Goal: Task Accomplishment & Management: Use online tool/utility

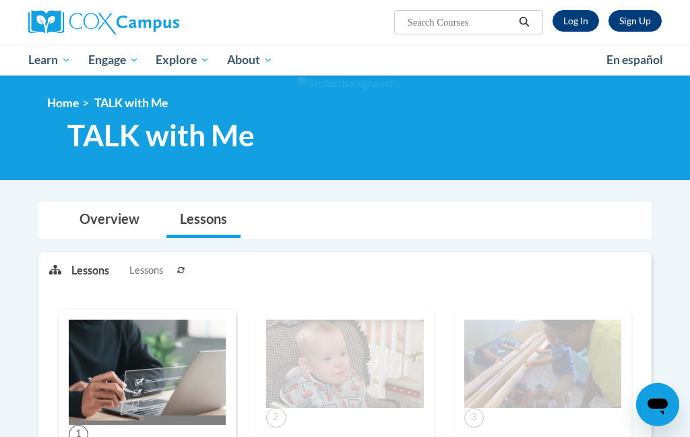
scroll to position [1247, 0]
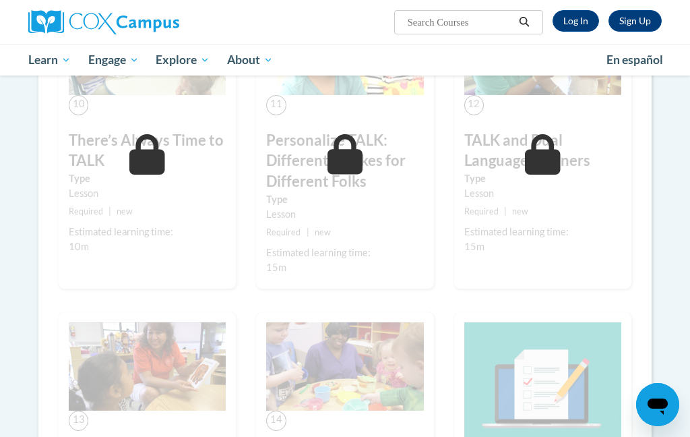
click at [576, 25] on link "Log In" at bounding box center [576, 21] width 47 height 22
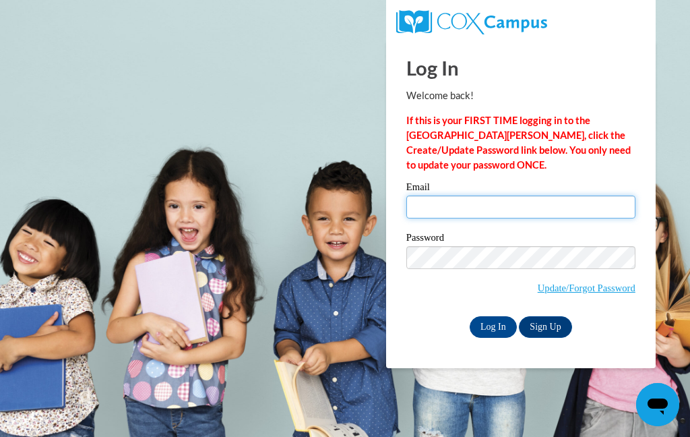
click at [523, 204] on input "Email" at bounding box center [521, 207] width 229 height 23
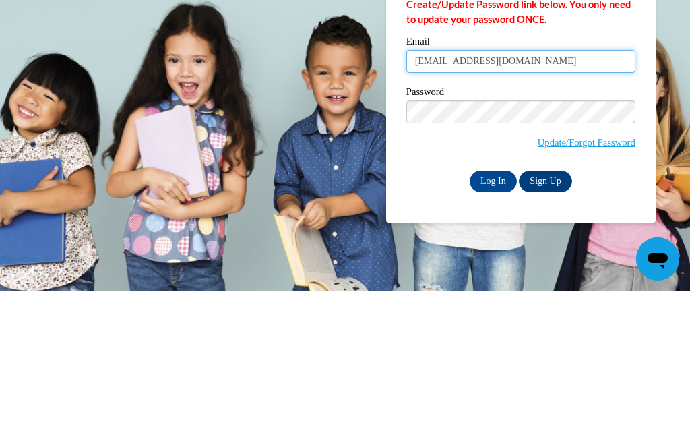
type input "cassie.nguyen29@gmail.com"
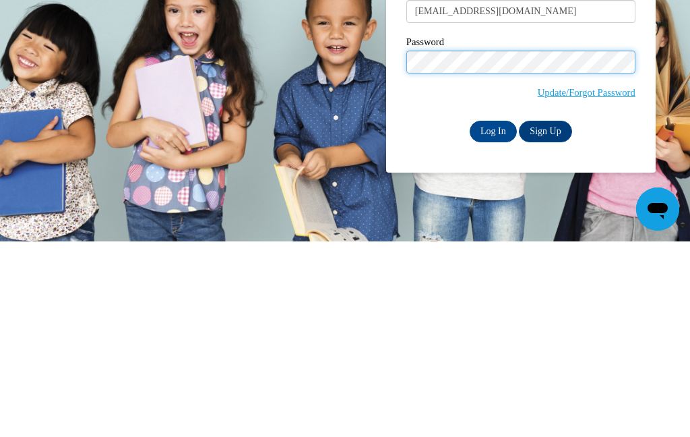
click at [493, 316] on input "Log In" at bounding box center [493, 327] width 47 height 22
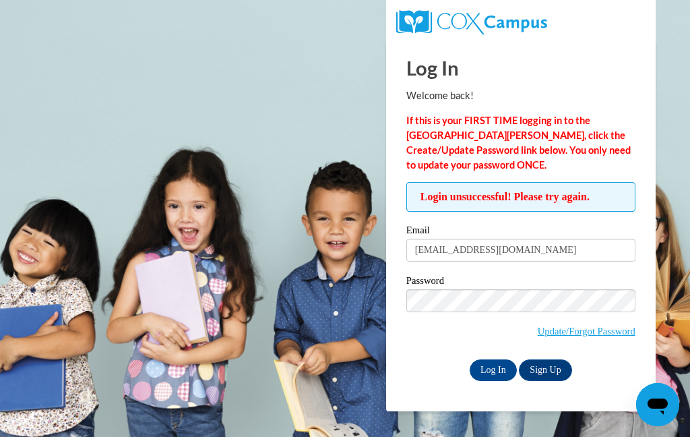
click at [600, 235] on label "Email" at bounding box center [521, 231] width 229 height 13
click at [600, 239] on input "cassie.nguyen29@gmail.com" at bounding box center [521, 250] width 229 height 23
click at [508, 287] on label "Password" at bounding box center [521, 282] width 229 height 13
click at [573, 257] on input "cassie.nguyen29@gmail.com" at bounding box center [521, 250] width 229 height 23
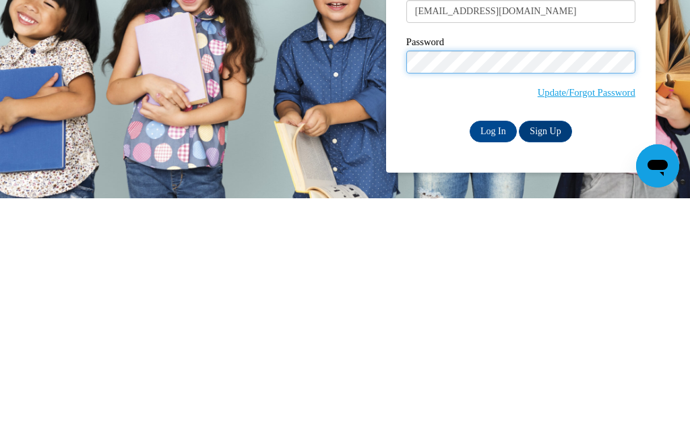
click at [493, 359] on input "Log In" at bounding box center [493, 370] width 47 height 22
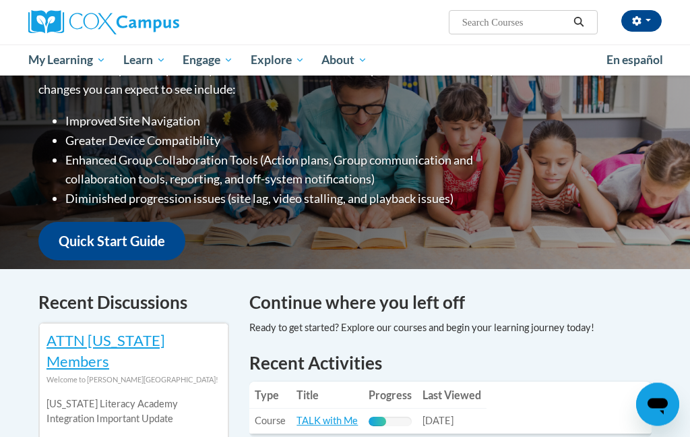
scroll to position [227, 0]
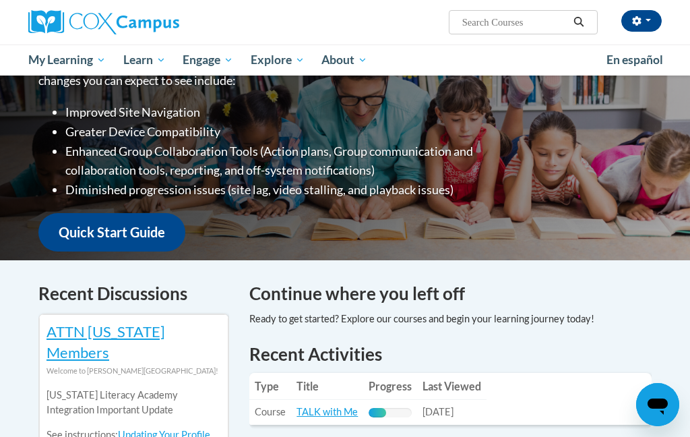
click at [332, 406] on link "TALK with Me" at bounding box center [327, 411] width 61 height 11
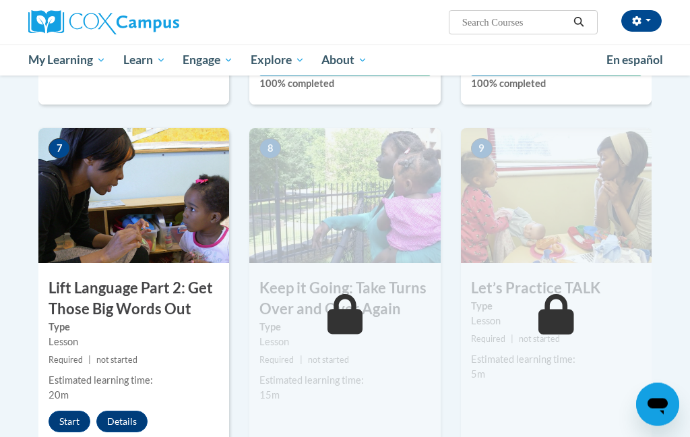
scroll to position [1026, 0]
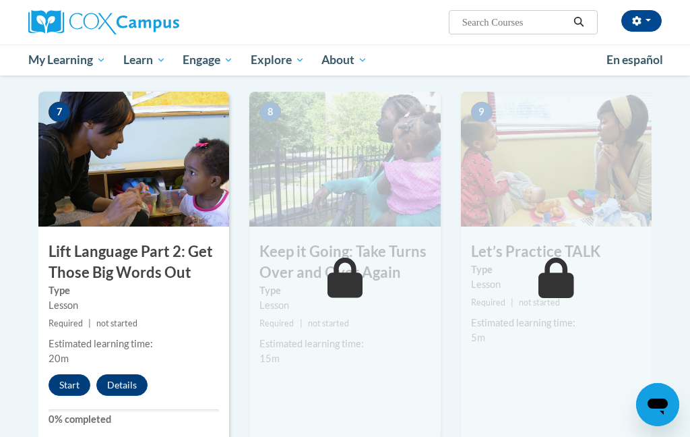
click at [66, 374] on button "Start" at bounding box center [70, 385] width 42 height 22
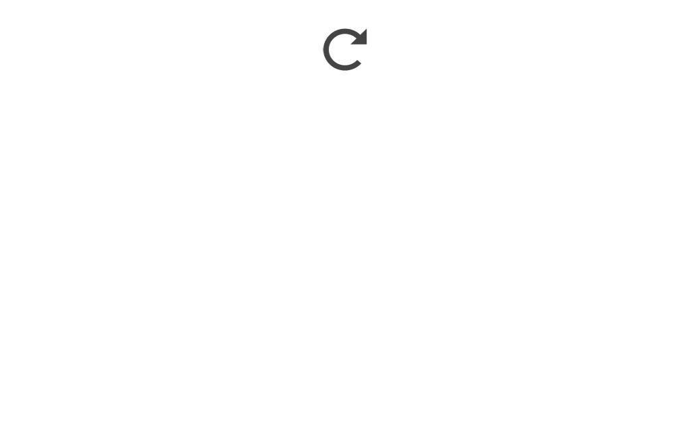
scroll to position [1478, 0]
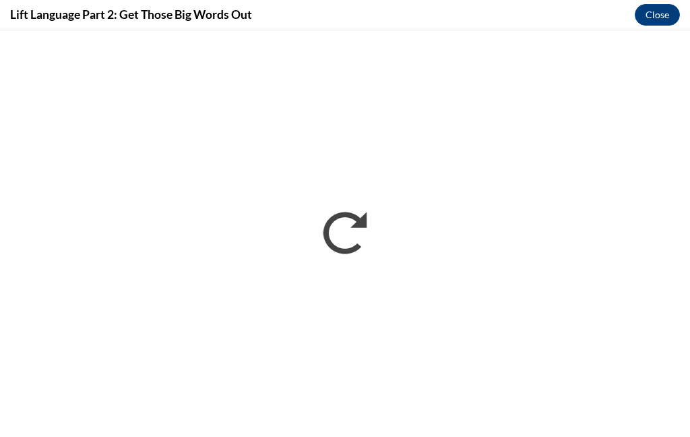
click at [615, 29] on div "Lift Language Part 2: Get Those Big Words Out Close" at bounding box center [345, 15] width 690 height 30
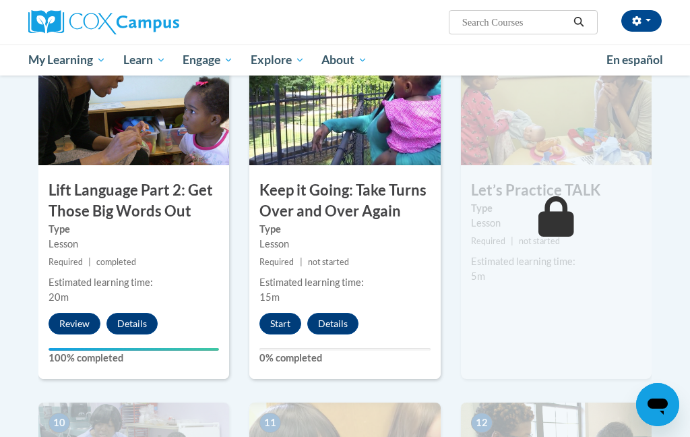
scroll to position [1085, 0]
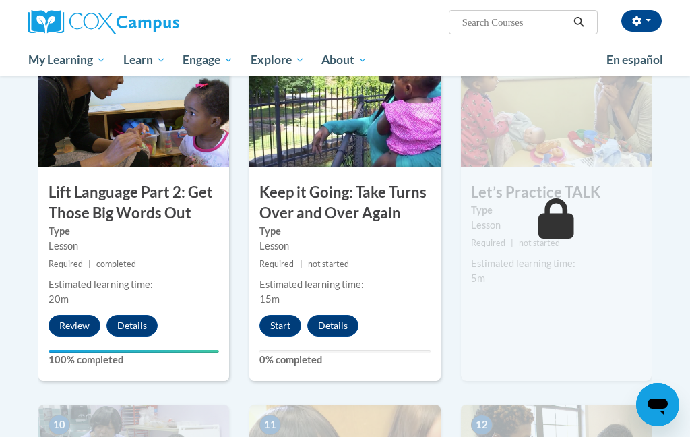
click at [273, 319] on button "Start" at bounding box center [281, 326] width 42 height 22
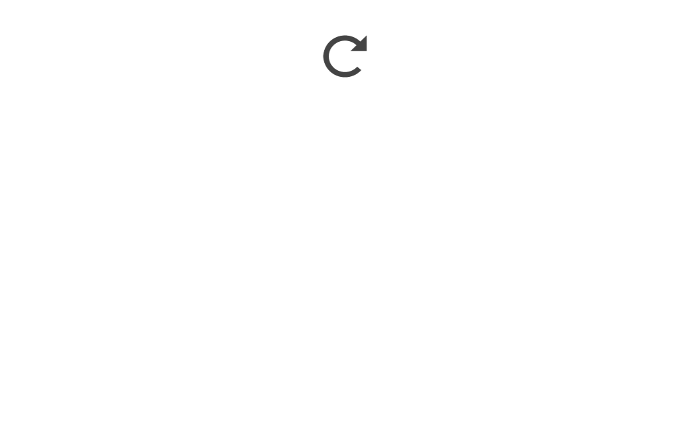
scroll to position [1262, 0]
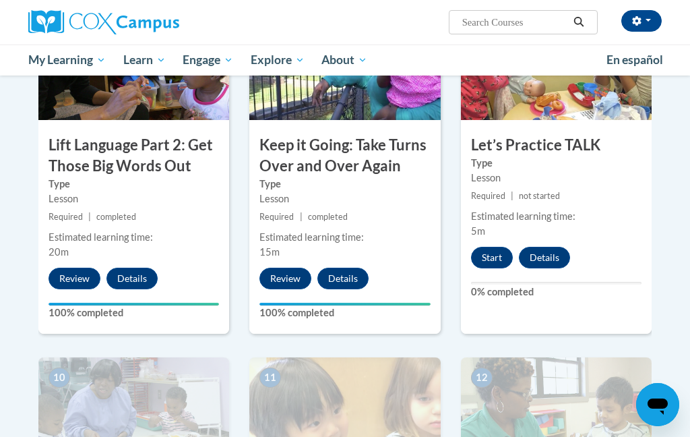
scroll to position [1125, 0]
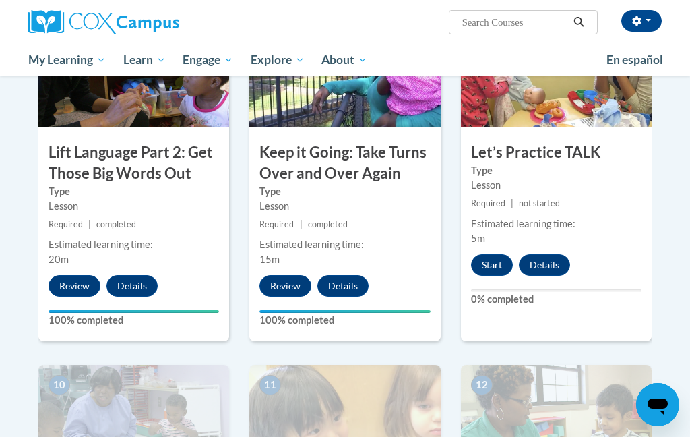
click at [475, 262] on button "Start" at bounding box center [492, 265] width 42 height 22
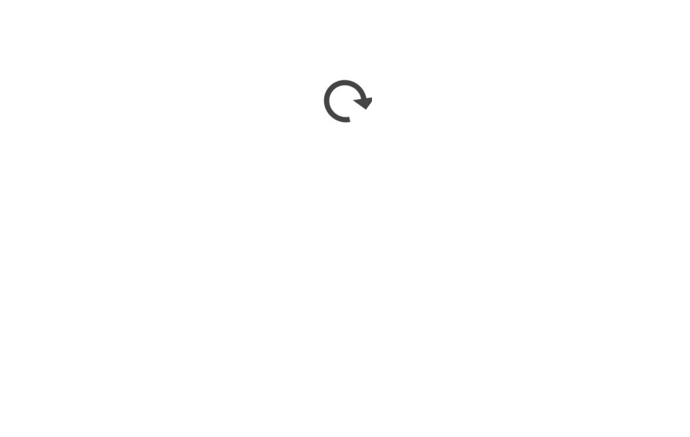
scroll to position [1555, 0]
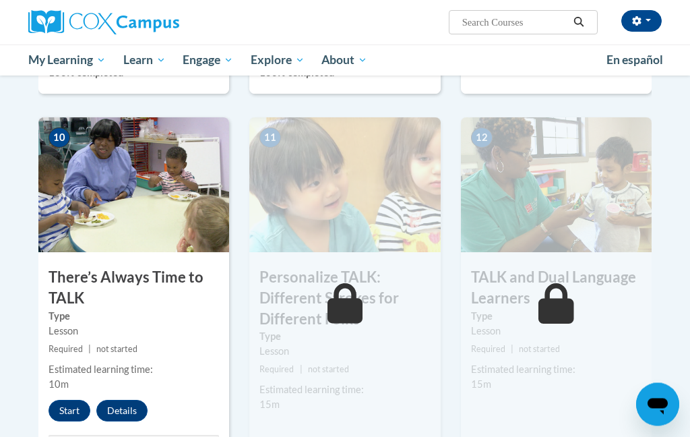
scroll to position [1371, 0]
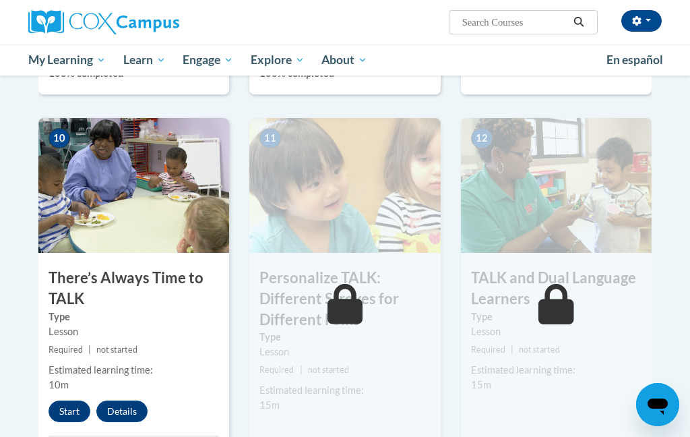
click at [68, 405] on button "Start" at bounding box center [70, 412] width 42 height 22
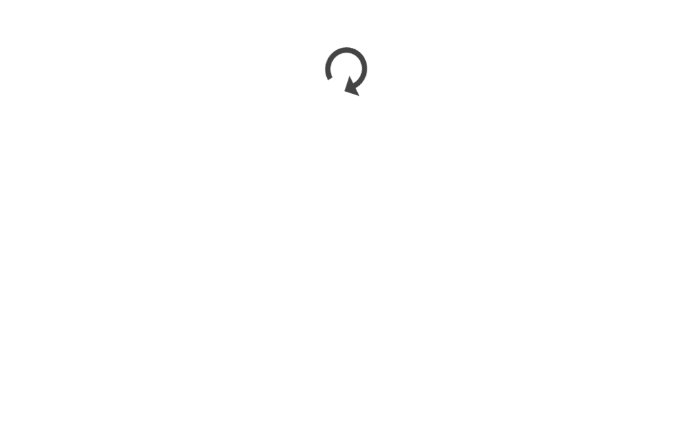
scroll to position [1535, 0]
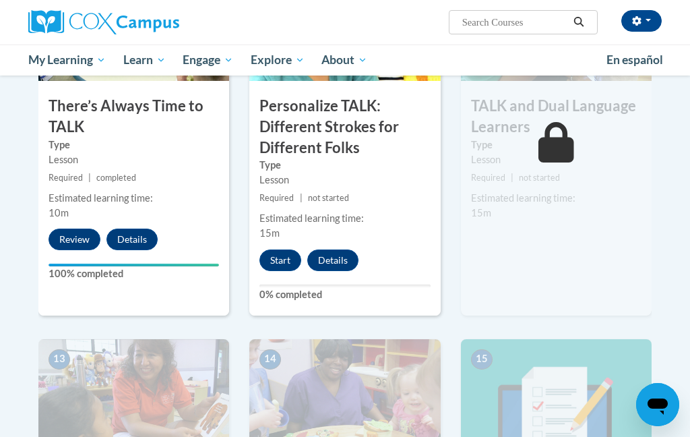
scroll to position [1547, 0]
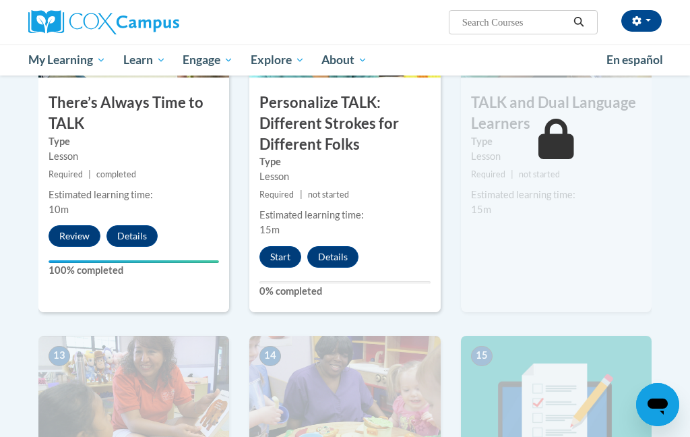
click at [291, 246] on button "Start" at bounding box center [281, 257] width 42 height 22
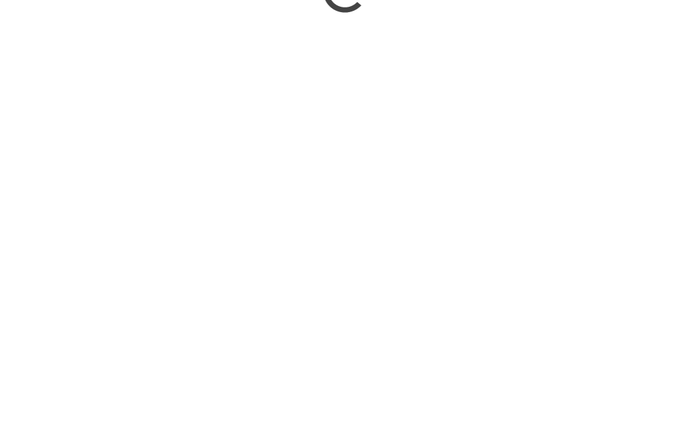
scroll to position [1788, 0]
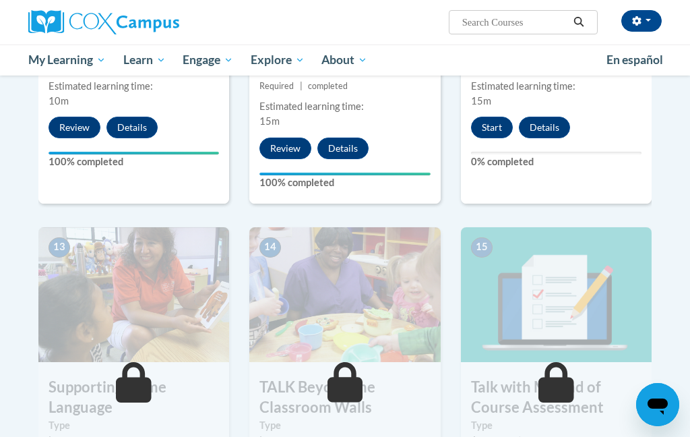
scroll to position [1643, 0]
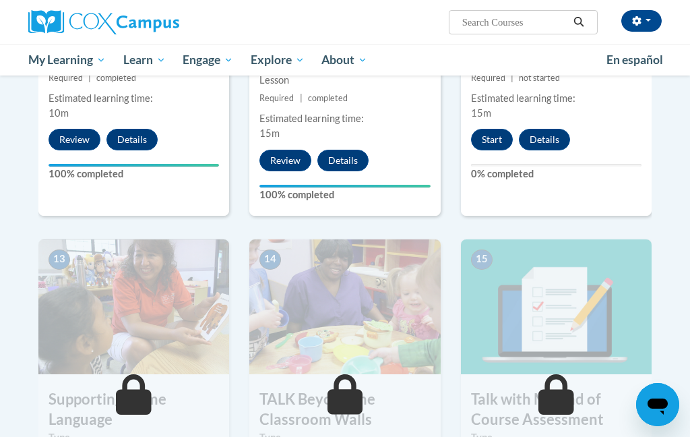
click at [499, 136] on button "Start" at bounding box center [492, 140] width 42 height 22
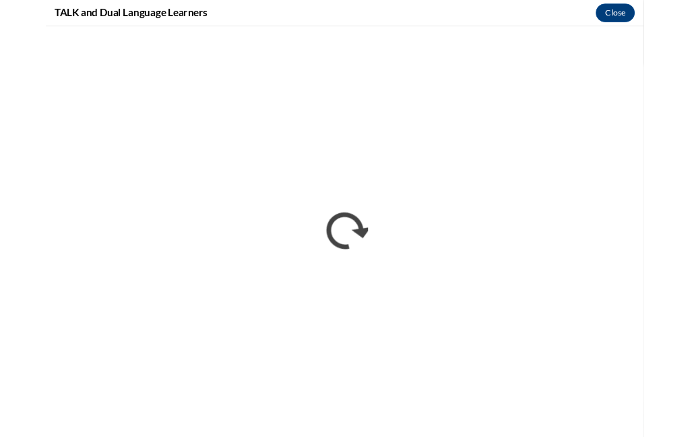
scroll to position [1697, 0]
